Goal: Navigation & Orientation: Find specific page/section

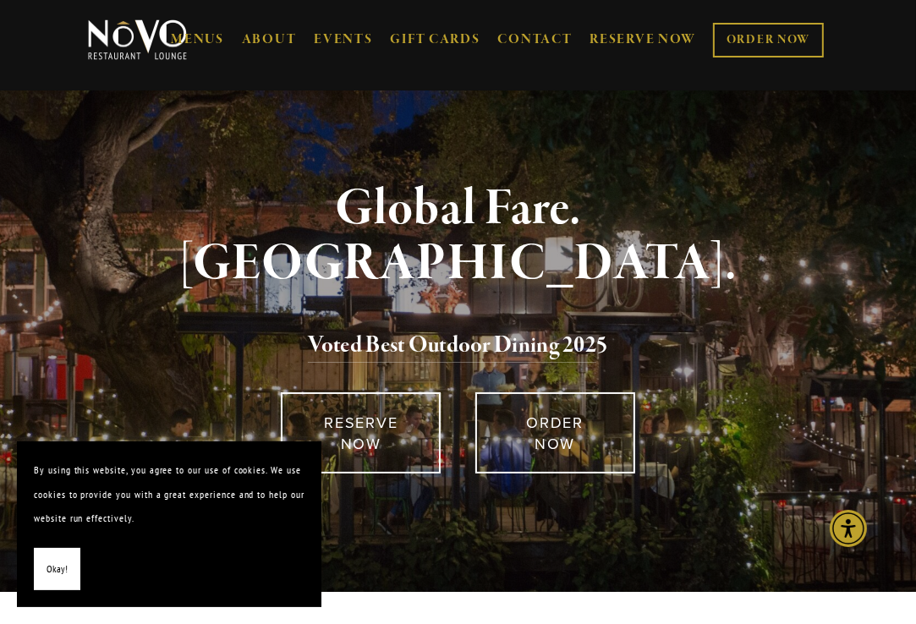
scroll to position [80, 0]
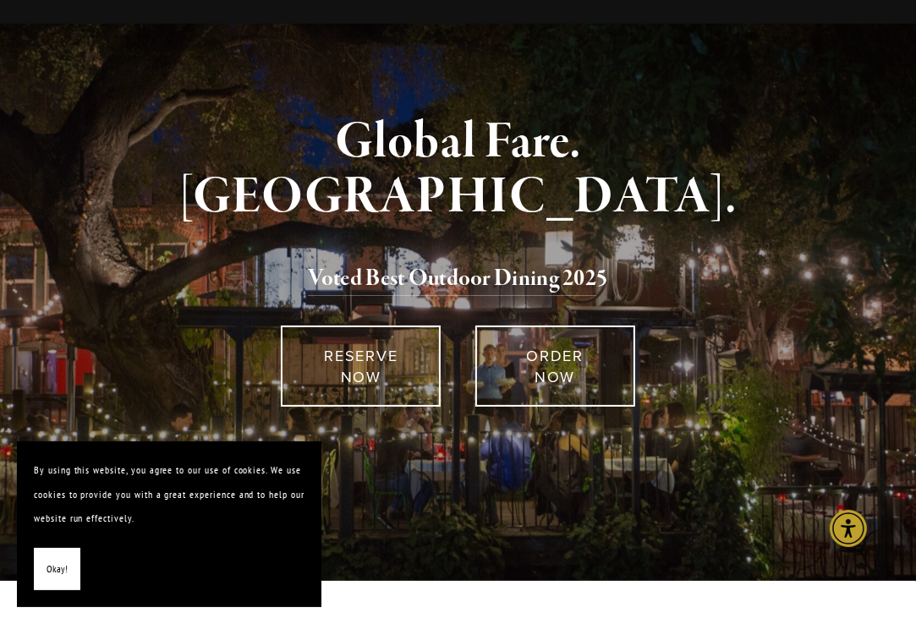
click at [545, 509] on div "Global Fare. Creekside Ambiance. Voted Best Outdoor Dining 202 5 RESERVE NOW OR…" at bounding box center [458, 323] width 916 height 515
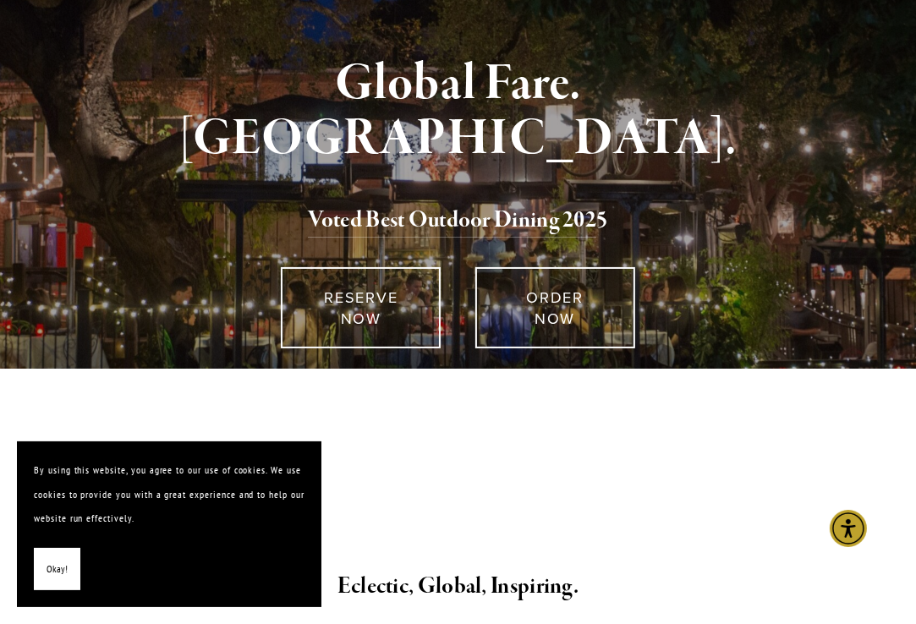
scroll to position [0, 0]
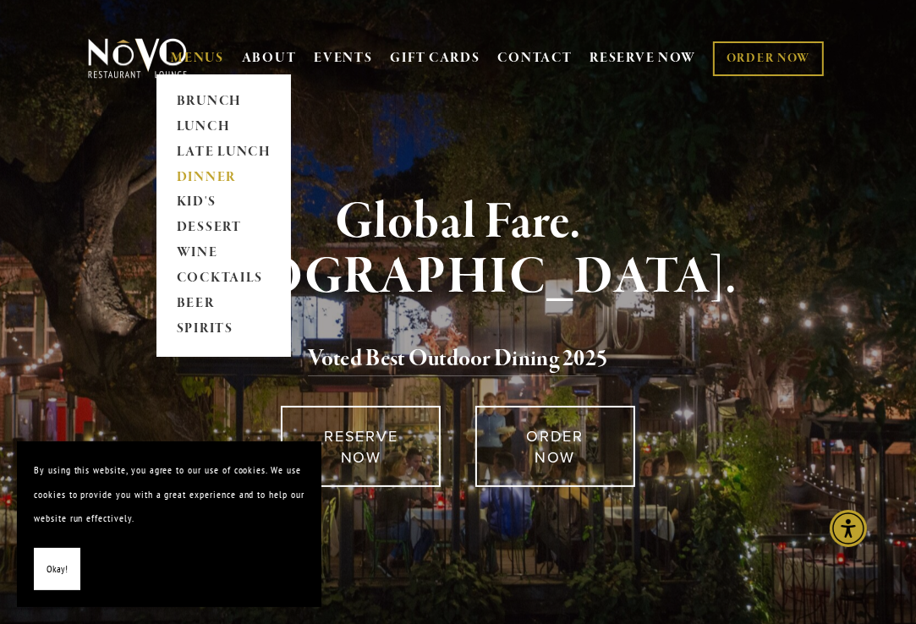
click at [206, 178] on link "DINNER" at bounding box center [224, 177] width 106 height 25
click at [195, 130] on link "LUNCH" at bounding box center [224, 126] width 106 height 25
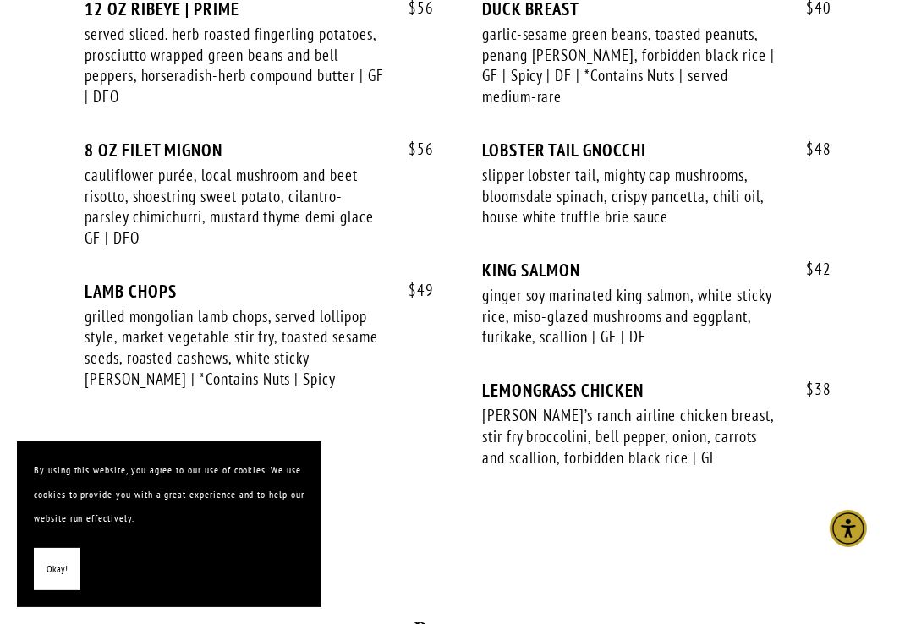
scroll to position [3410, 0]
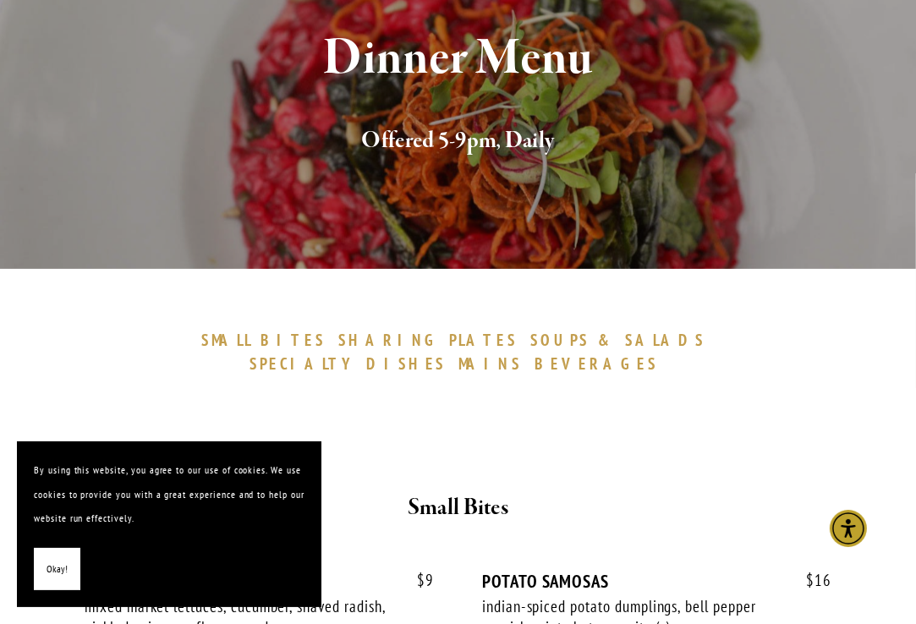
scroll to position [0, 0]
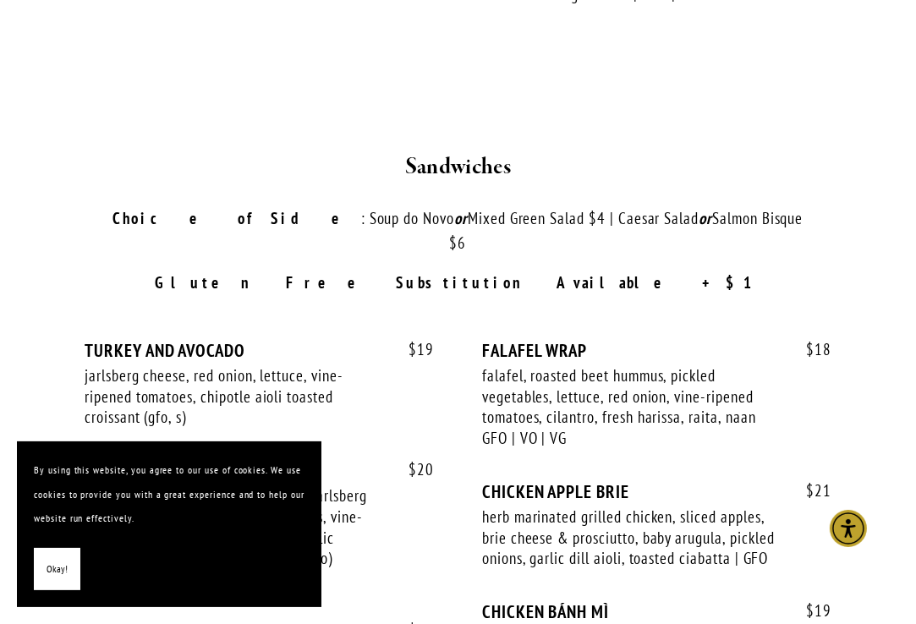
scroll to position [2557, 0]
